Goal: Information Seeking & Learning: Check status

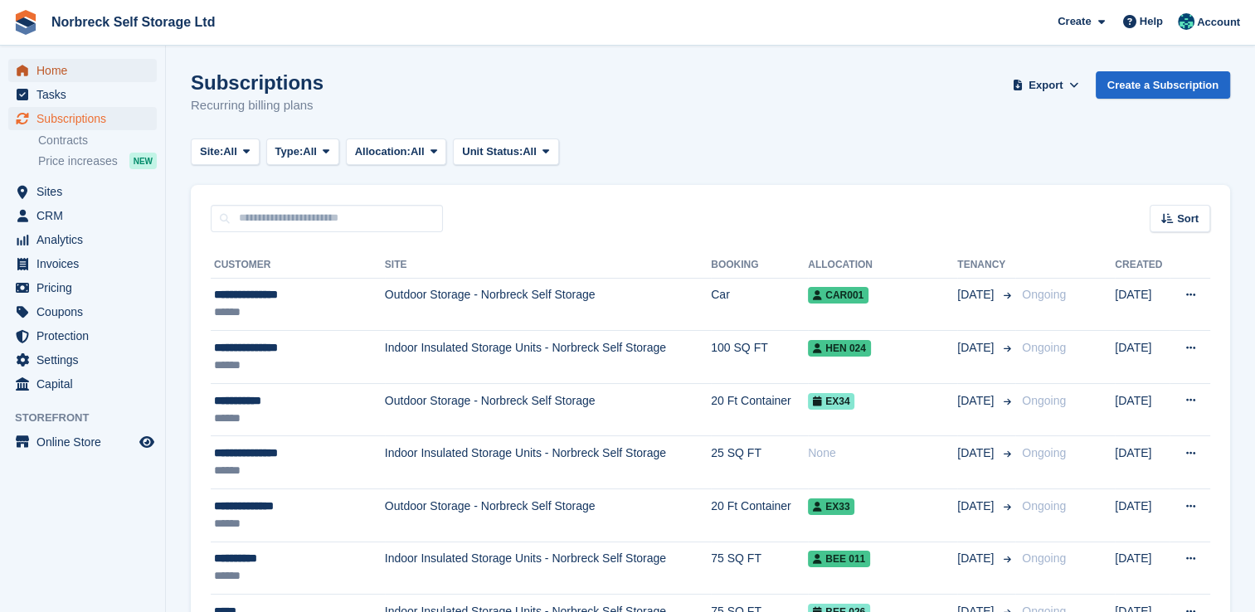
click at [77, 66] on span "Home" at bounding box center [87, 70] width 100 height 23
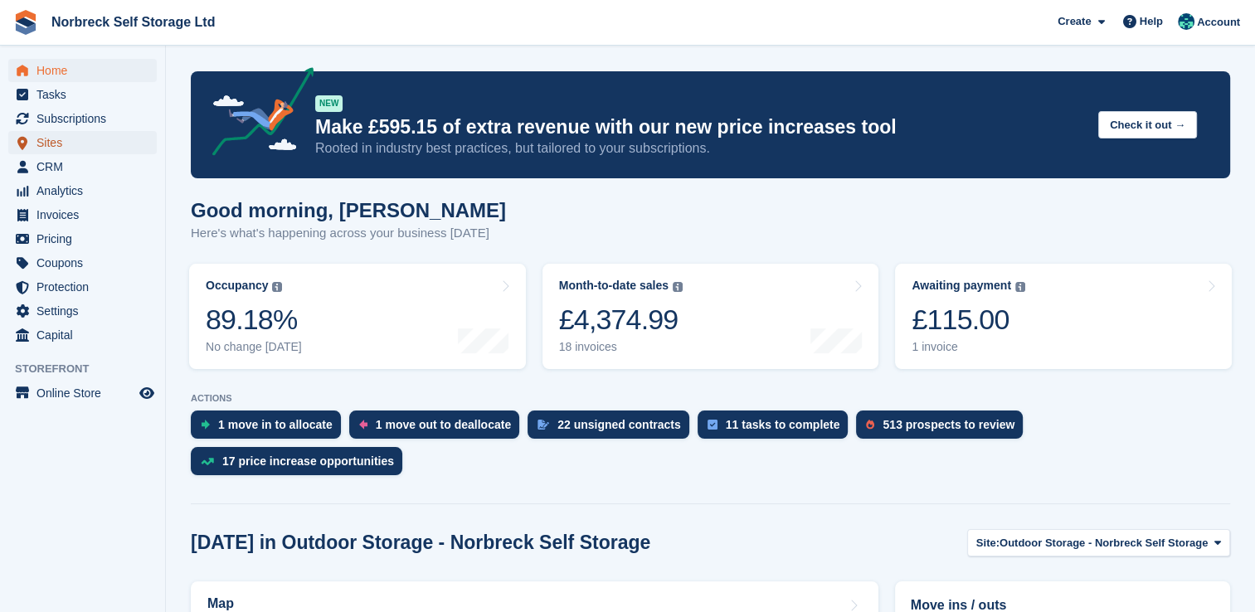
click at [37, 141] on span "Sites" at bounding box center [87, 142] width 100 height 23
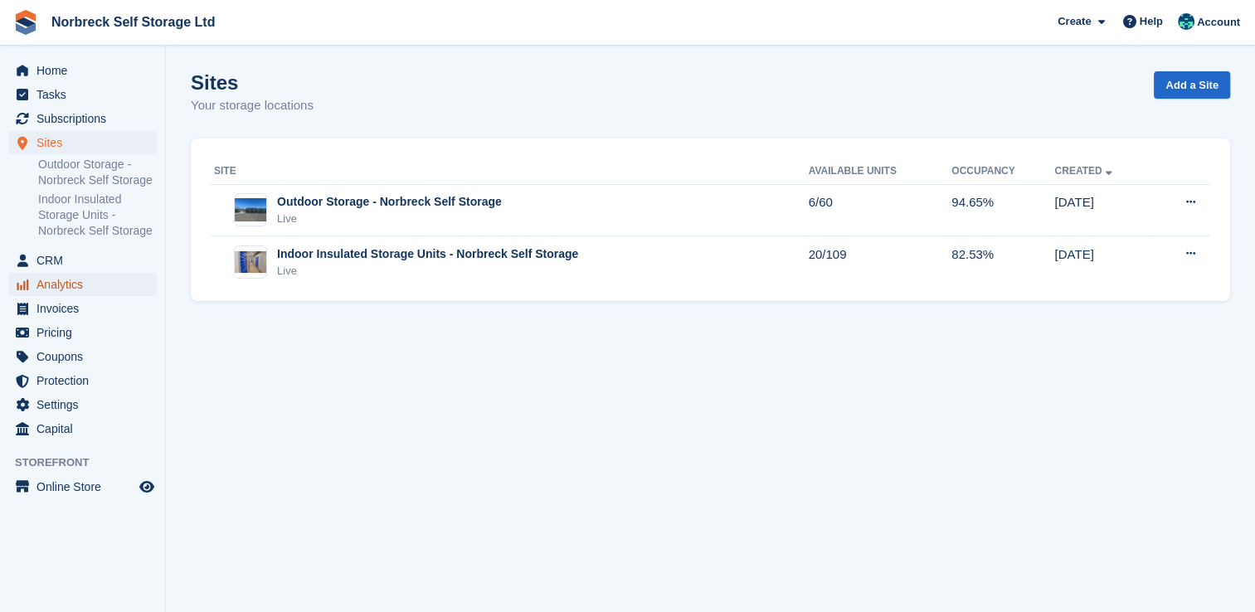
click at [61, 284] on span "Analytics" at bounding box center [87, 284] width 100 height 23
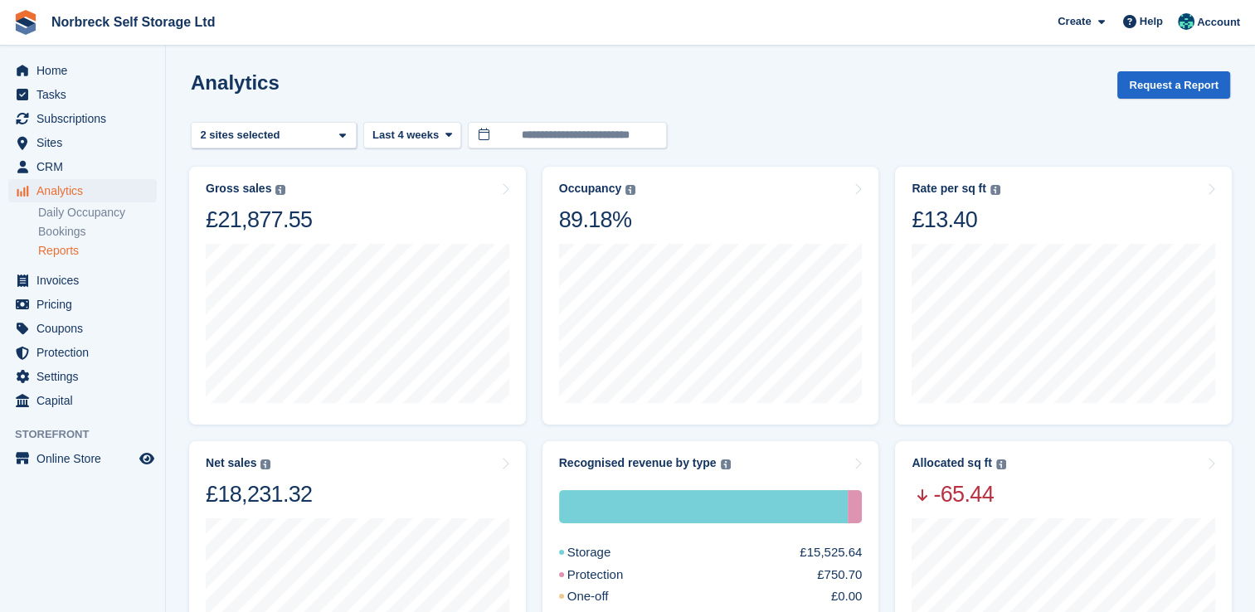
click at [63, 253] on link "Reports" at bounding box center [97, 251] width 119 height 16
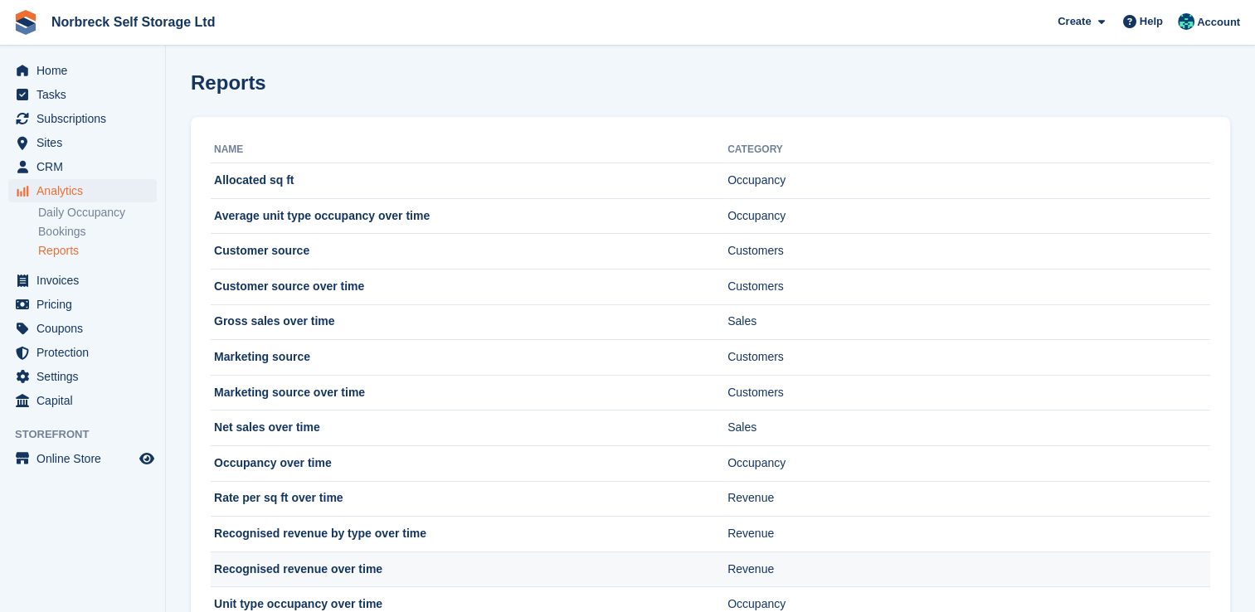
click at [329, 557] on td "Recognised revenue over time" at bounding box center [469, 570] width 517 height 36
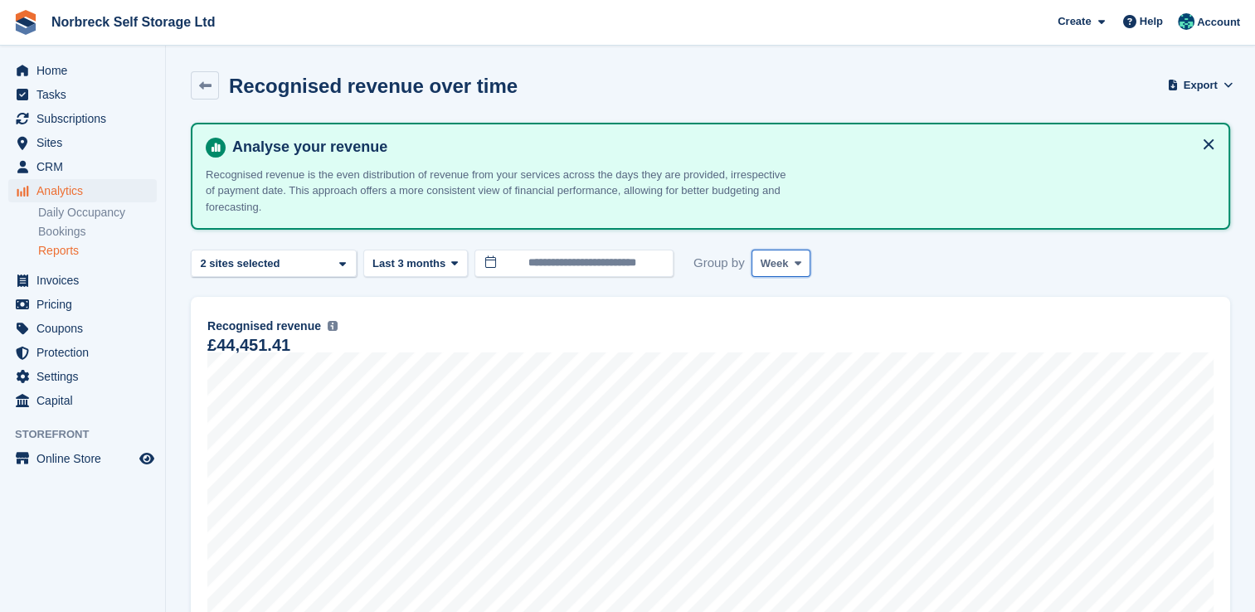
click at [795, 260] on icon at bounding box center [798, 263] width 7 height 11
click at [759, 367] on link "Month" at bounding box center [831, 363] width 144 height 30
click at [56, 149] on span "Sites" at bounding box center [87, 142] width 100 height 23
